Goal: Task Accomplishment & Management: Use online tool/utility

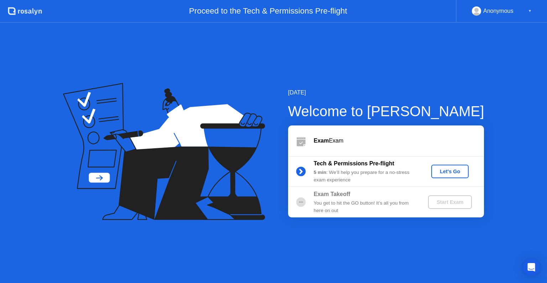
click at [451, 165] on button "Let's Go" at bounding box center [449, 172] width 37 height 14
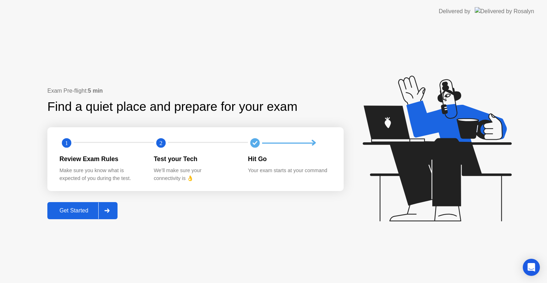
click at [78, 212] on div "Get Started" at bounding box center [74, 210] width 49 height 6
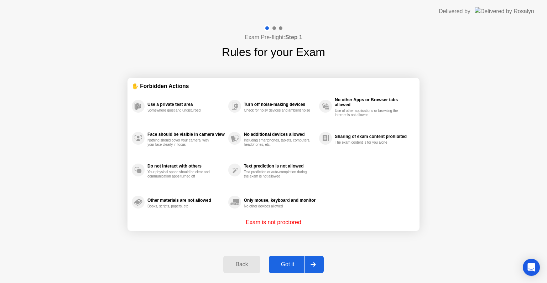
click at [292, 261] on div "Got it" at bounding box center [287, 264] width 33 height 6
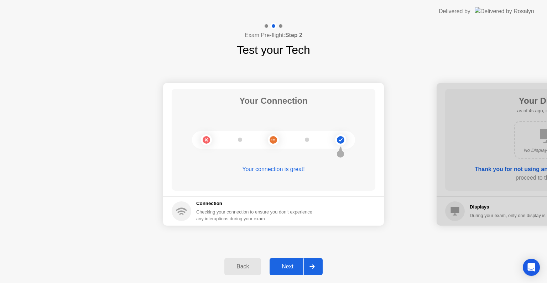
click at [287, 267] on div "Next" at bounding box center [288, 266] width 32 height 6
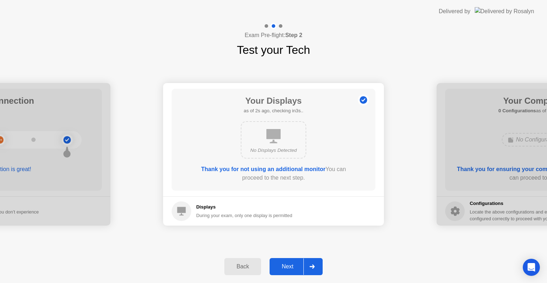
click at [287, 267] on div "Next" at bounding box center [288, 266] width 32 height 6
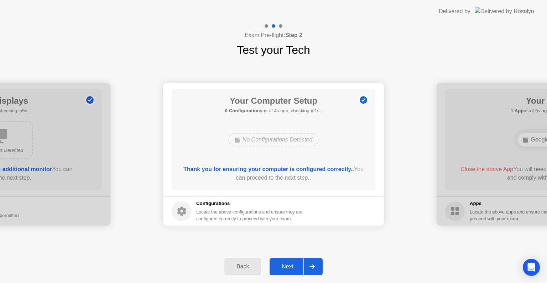
click at [287, 267] on div "Next" at bounding box center [288, 266] width 32 height 6
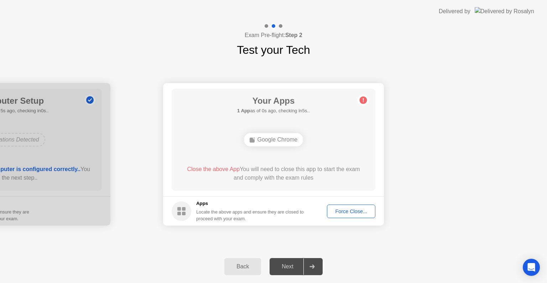
click at [350, 212] on div "Force Close..." at bounding box center [350, 211] width 43 height 6
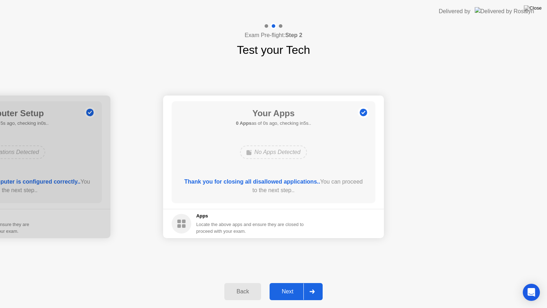
click at [271, 147] on div "No Apps Detected" at bounding box center [273, 152] width 67 height 14
click at [276, 282] on div "Next" at bounding box center [288, 291] width 32 height 6
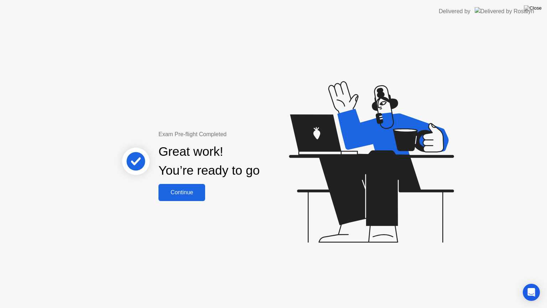
click at [188, 191] on div "Continue" at bounding box center [182, 192] width 42 height 6
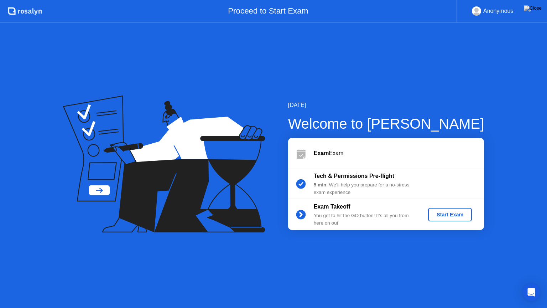
click at [447, 217] on div "Start Exam" at bounding box center [450, 215] width 38 height 6
